Goal: Submit feedback/report problem

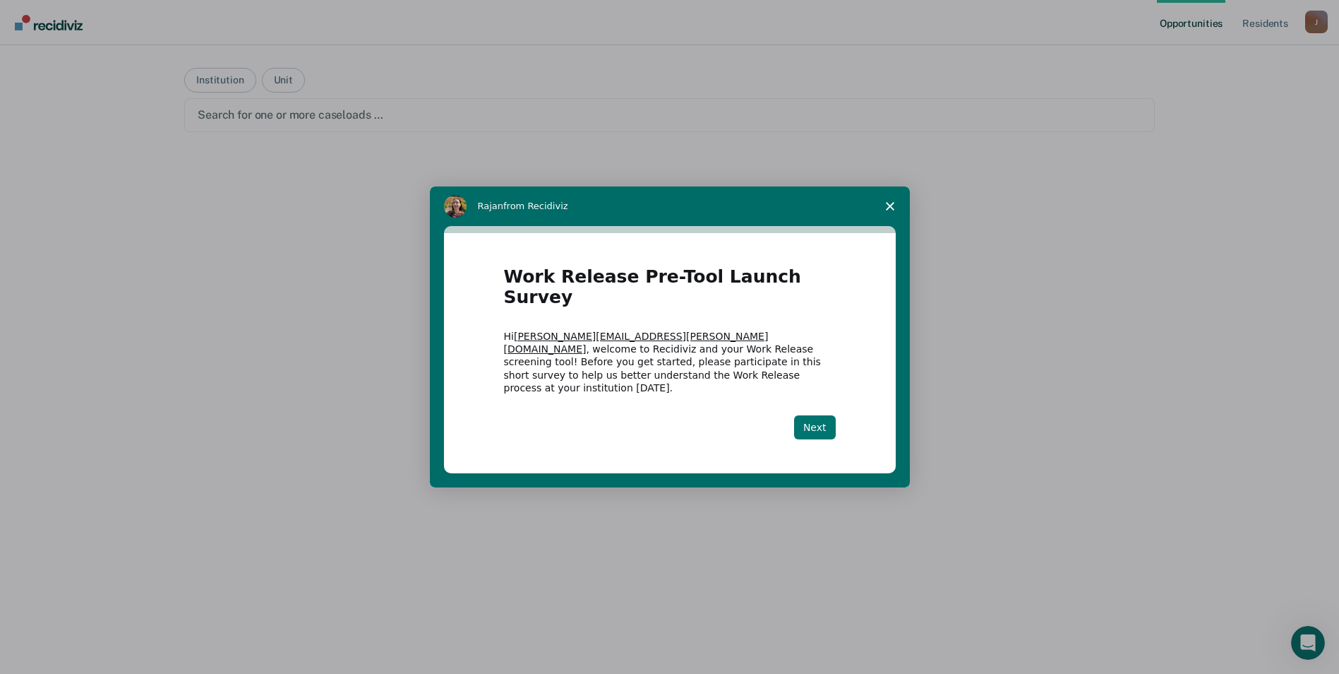
click at [820, 415] on button "Next" at bounding box center [815, 427] width 42 height 24
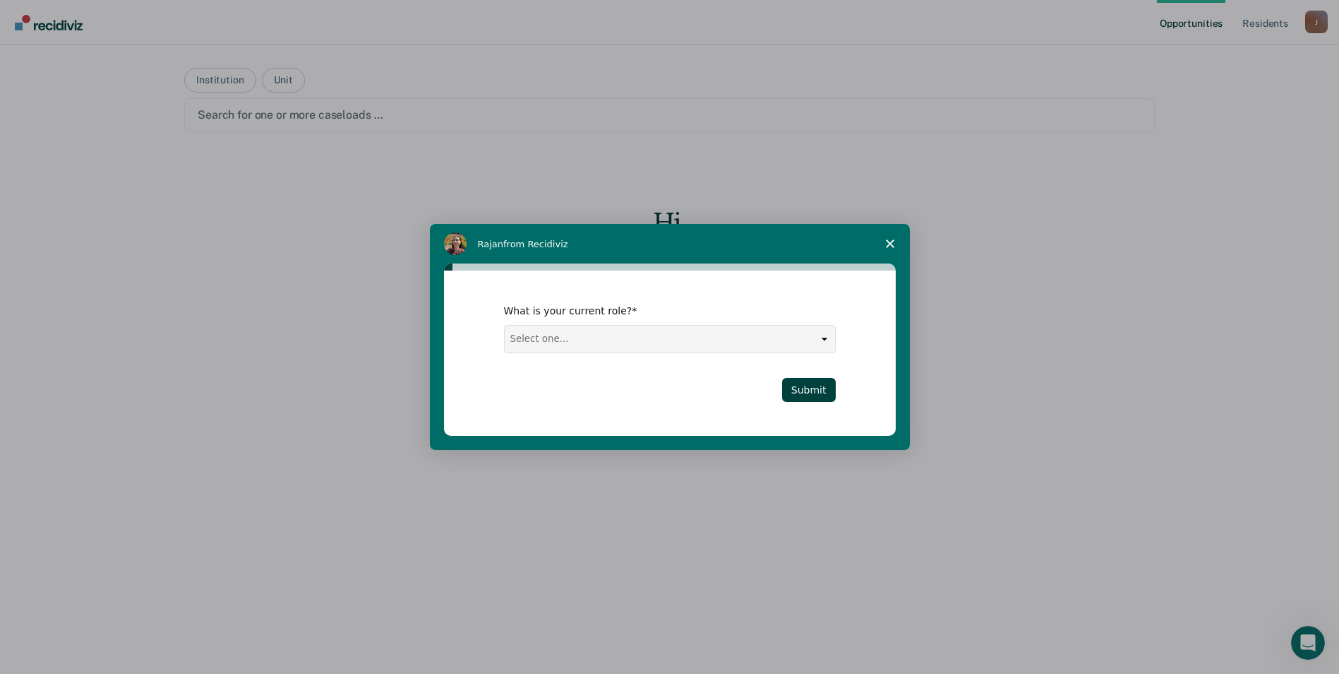
click at [611, 335] on select "Select one... Case Manager FUM Assistant Warden Warden" at bounding box center [670, 338] width 330 height 27
select select "Case Manager"
click at [505, 325] on select "Select one... Case Manager FUM Assistant Warden Warden" at bounding box center [670, 338] width 330 height 27
click at [807, 389] on button "Submit" at bounding box center [809, 390] width 54 height 24
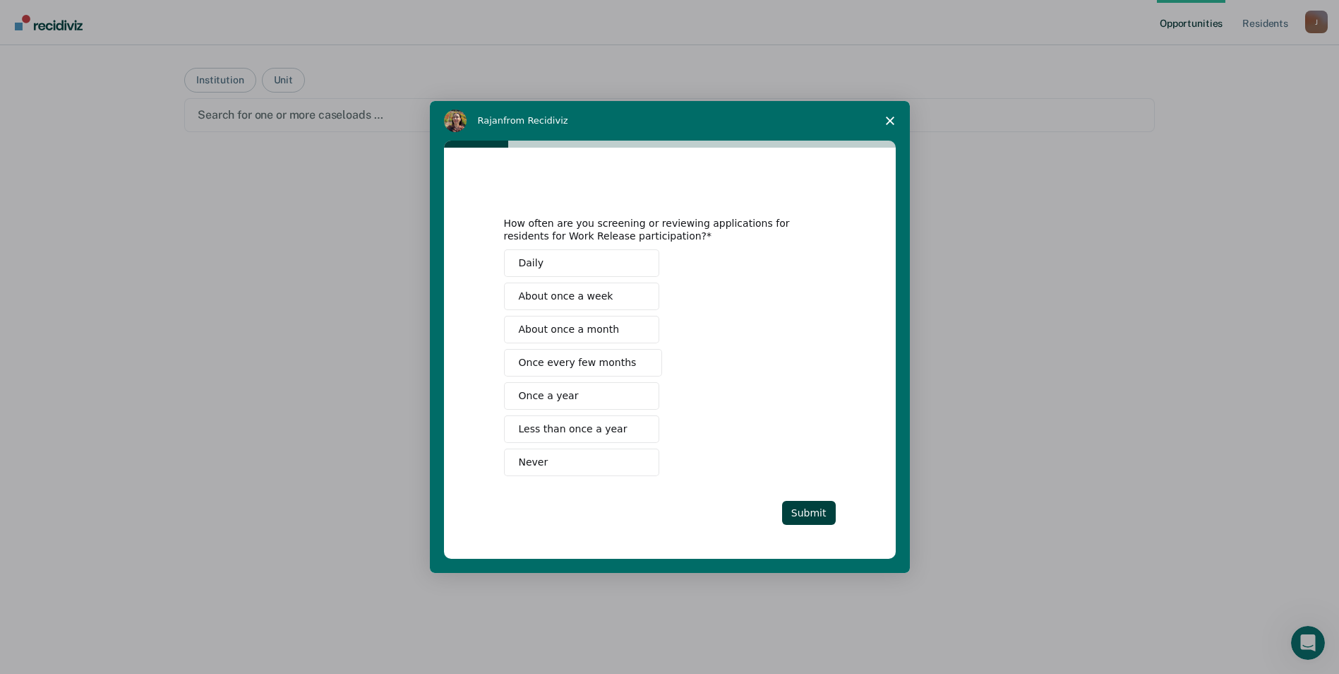
click at [544, 365] on span "Once every few months" at bounding box center [578, 362] width 118 height 15
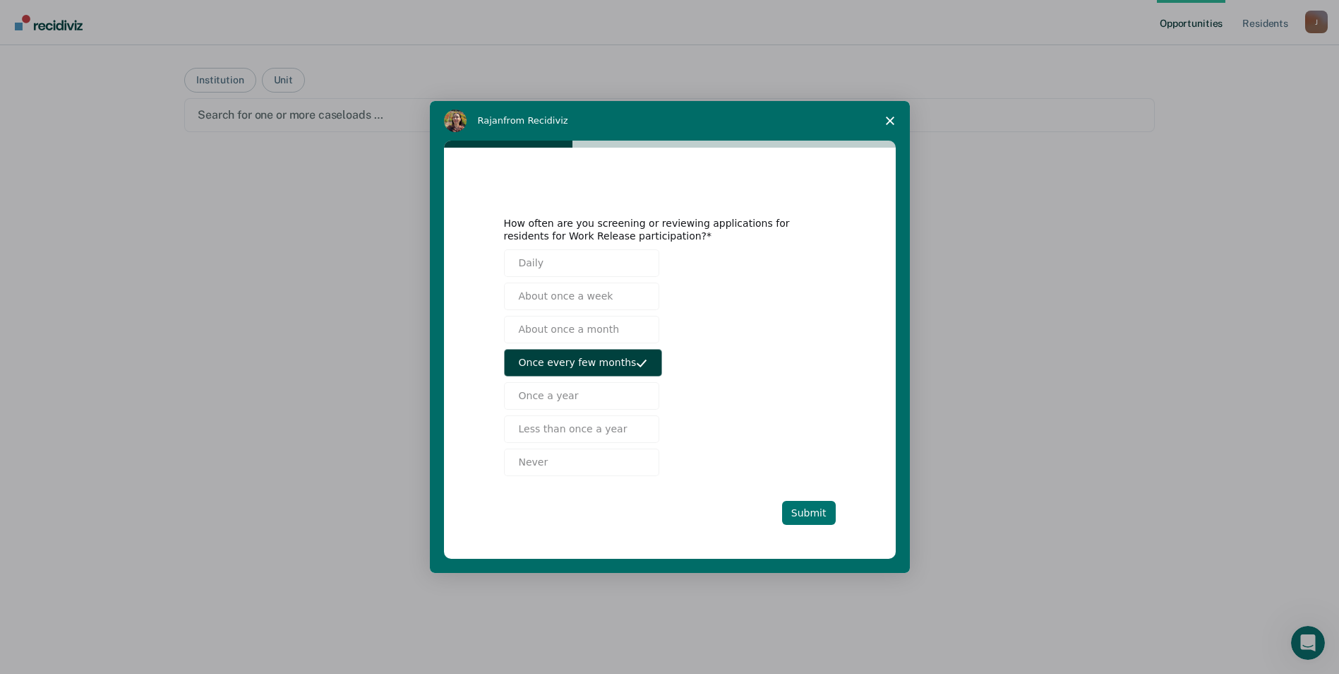
click at [808, 512] on button "Submit" at bounding box center [809, 513] width 54 height 24
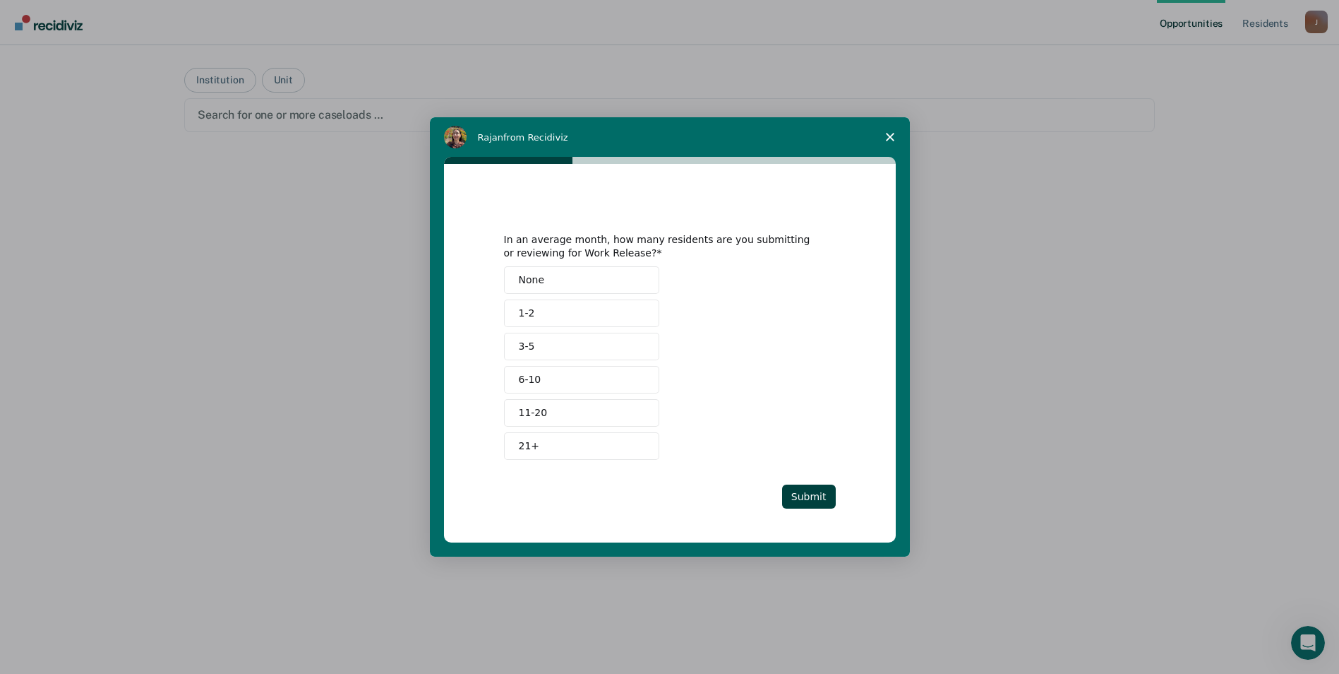
click at [592, 307] on button "1-2" at bounding box center [581, 313] width 155 height 28
click at [578, 354] on div "None 1-2 3-5 6-10 11-20 21+" at bounding box center [670, 362] width 332 height 193
click at [530, 361] on div "None 1-2 3-5 6-10 11-20 21+" at bounding box center [670, 362] width 332 height 193
click at [596, 307] on button "1-2" at bounding box center [581, 313] width 155 height 28
click at [549, 350] on button "3-5" at bounding box center [581, 347] width 155 height 28
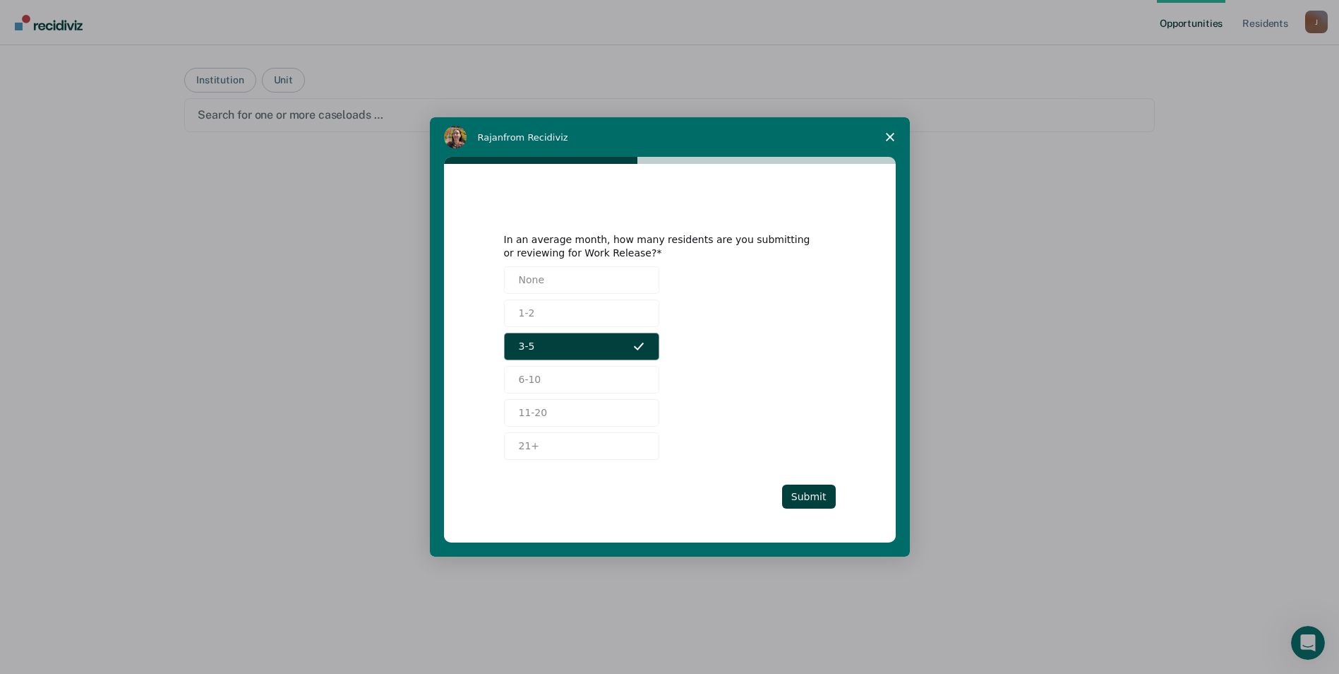
click at [579, 341] on button "3-5" at bounding box center [581, 347] width 155 height 28
click at [564, 313] on button "1-2" at bounding box center [581, 313] width 155 height 28
drag, startPoint x: 805, startPoint y: 494, endPoint x: 820, endPoint y: 500, distance: 16.8
click at [806, 494] on button "Submit" at bounding box center [809, 496] width 54 height 24
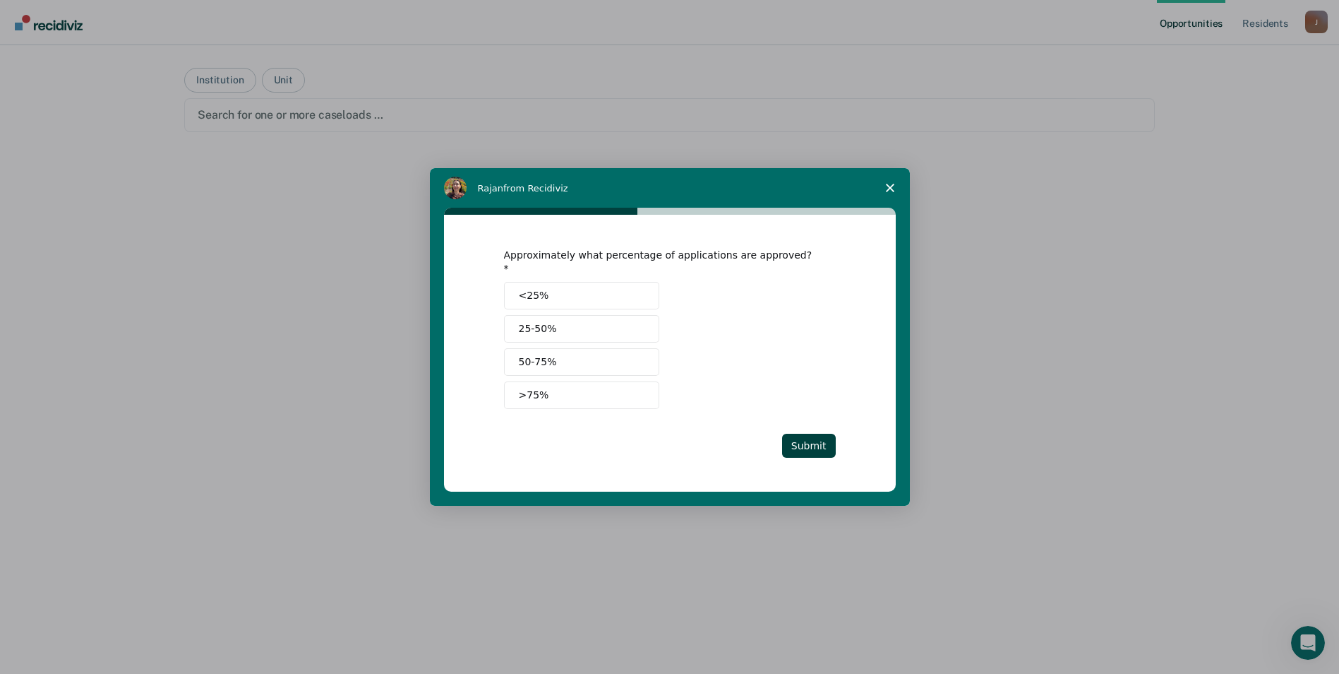
click at [550, 359] on span "50-75%" at bounding box center [538, 361] width 38 height 15
click at [824, 438] on button "Submit" at bounding box center [809, 446] width 54 height 24
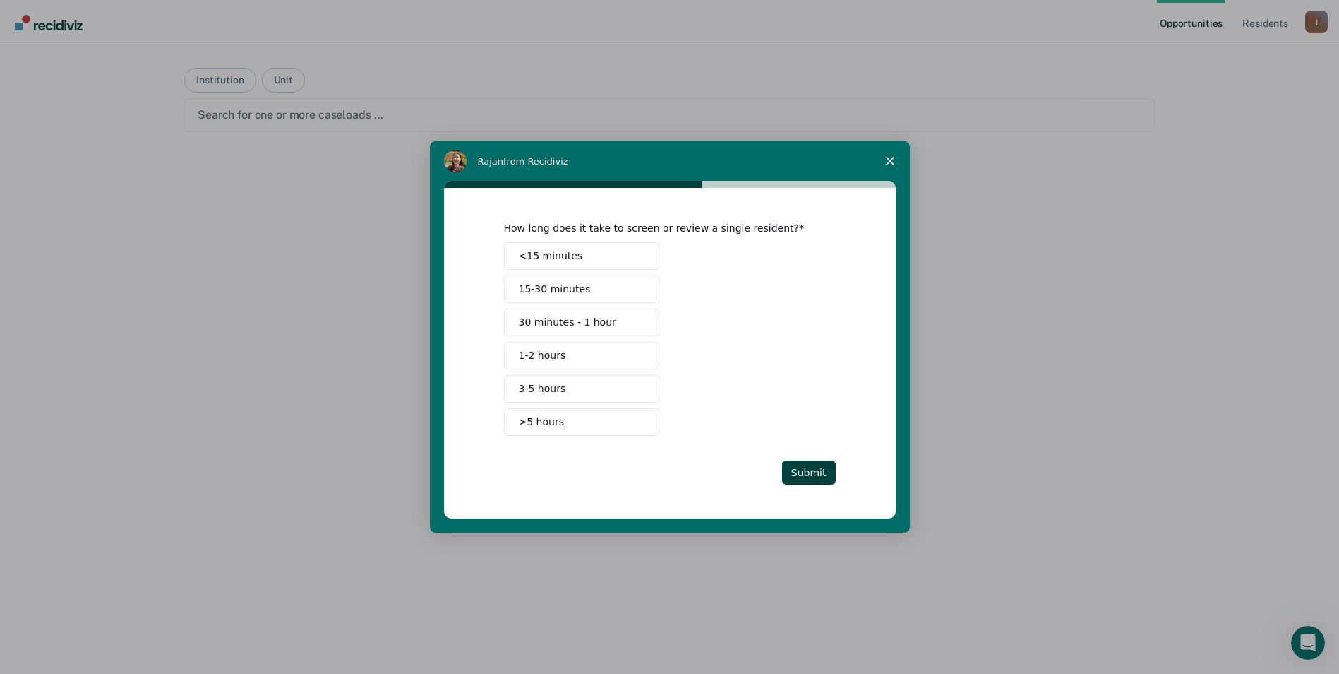
click at [540, 389] on span "3-5 hours" at bounding box center [542, 388] width 47 height 15
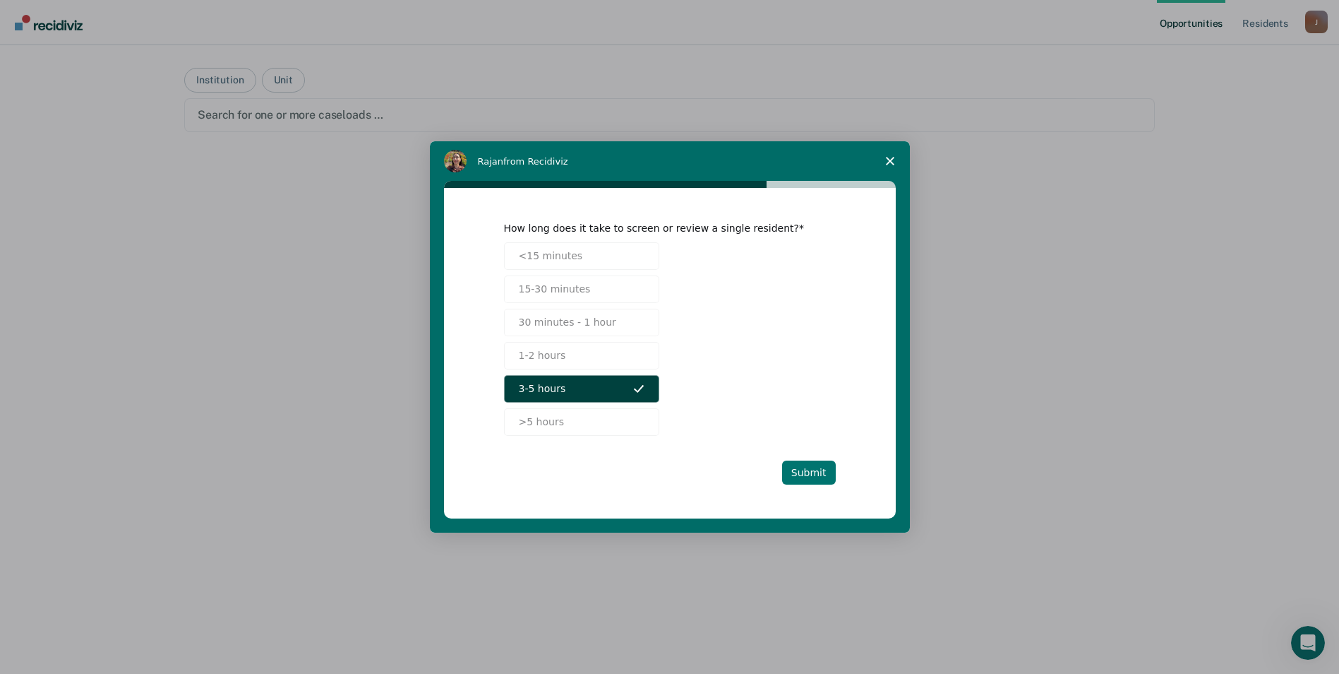
click at [812, 470] on button "Submit" at bounding box center [809, 472] width 54 height 24
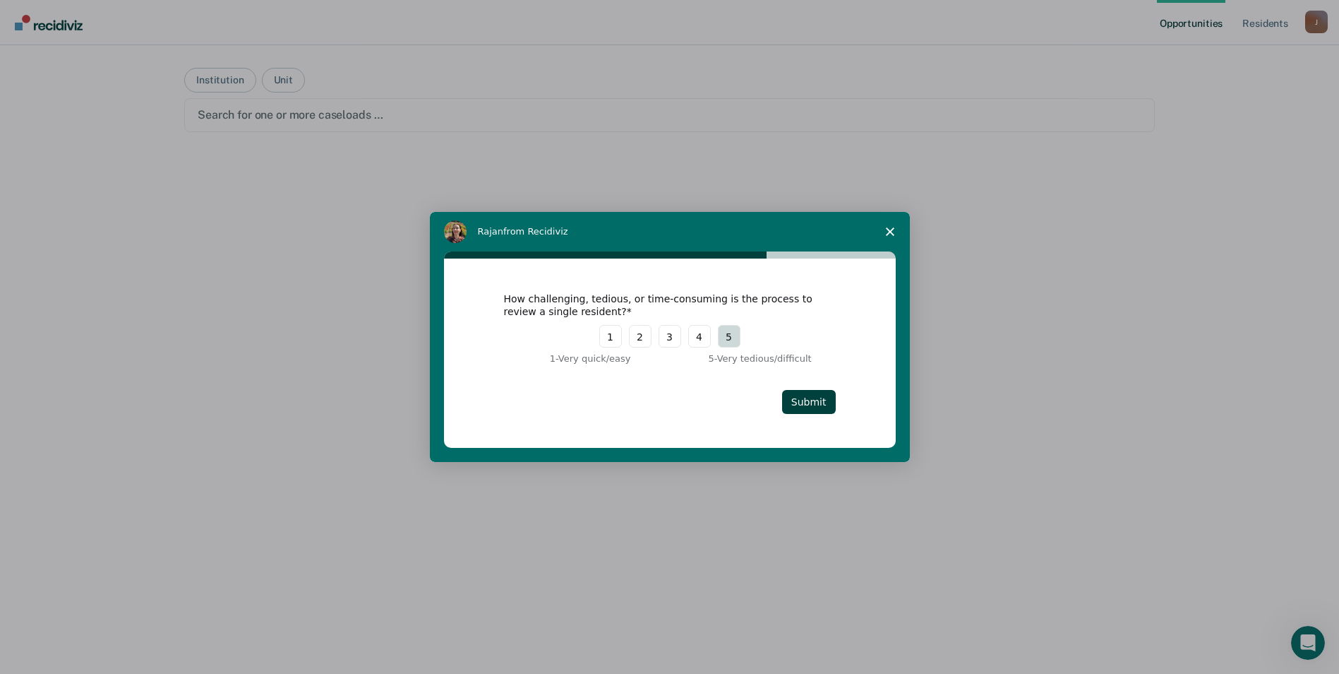
click at [732, 336] on button "5" at bounding box center [729, 336] width 23 height 23
click at [816, 408] on button "Submit" at bounding box center [809, 402] width 54 height 24
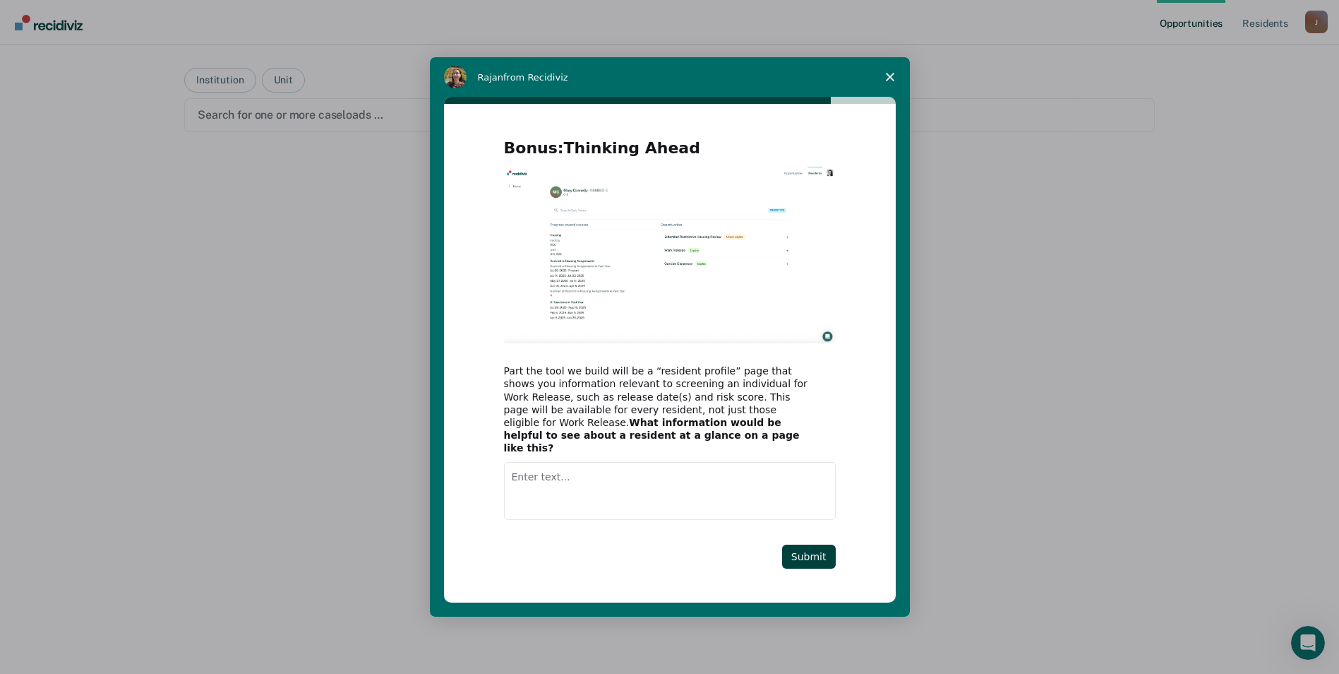
click at [549, 476] on textarea "Enter text..." at bounding box center [670, 491] width 332 height 58
type textarea "Detainers/Warrants"
click at [813, 545] on button "Submit" at bounding box center [809, 556] width 54 height 24
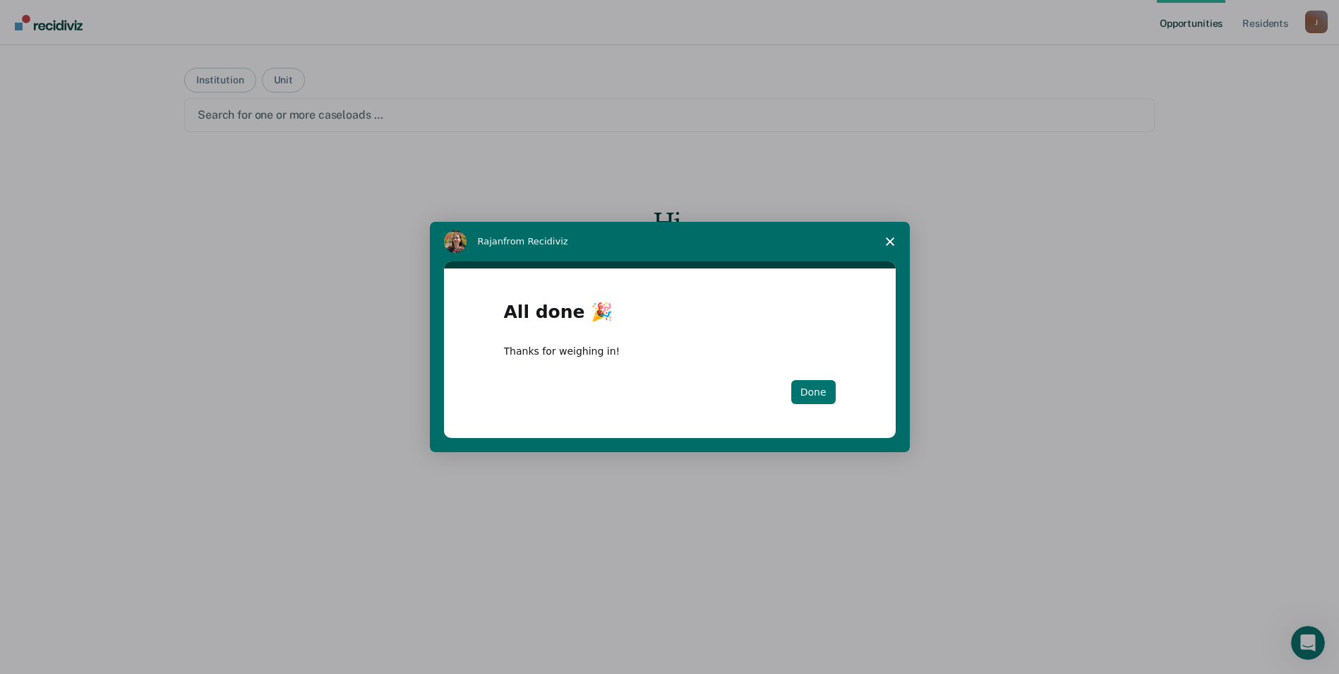
click at [811, 387] on button "Done" at bounding box center [813, 392] width 44 height 24
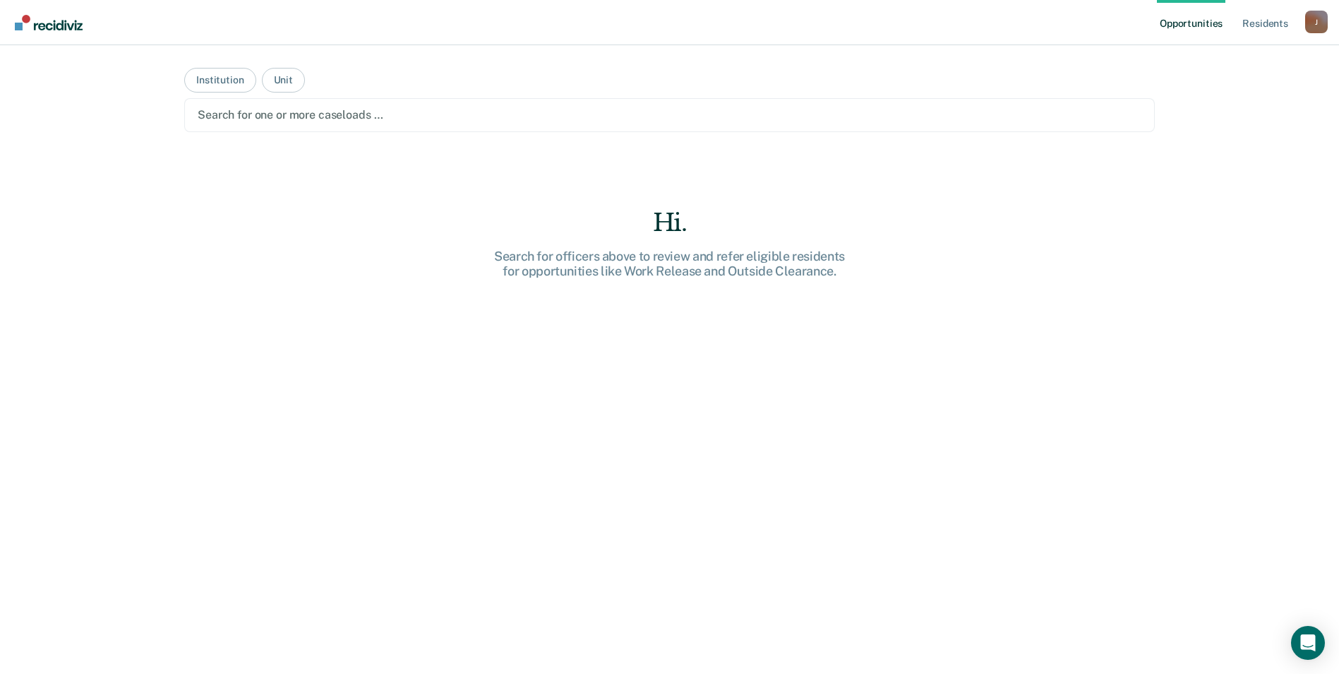
click at [1315, 24] on div "J" at bounding box center [1317, 22] width 23 height 23
click at [1217, 92] on link "Log Out" at bounding box center [1260, 93] width 114 height 12
click at [1312, 28] on div "J" at bounding box center [1317, 22] width 23 height 23
click at [1220, 92] on link "Log Out" at bounding box center [1260, 93] width 114 height 12
